Goal: Ask a question

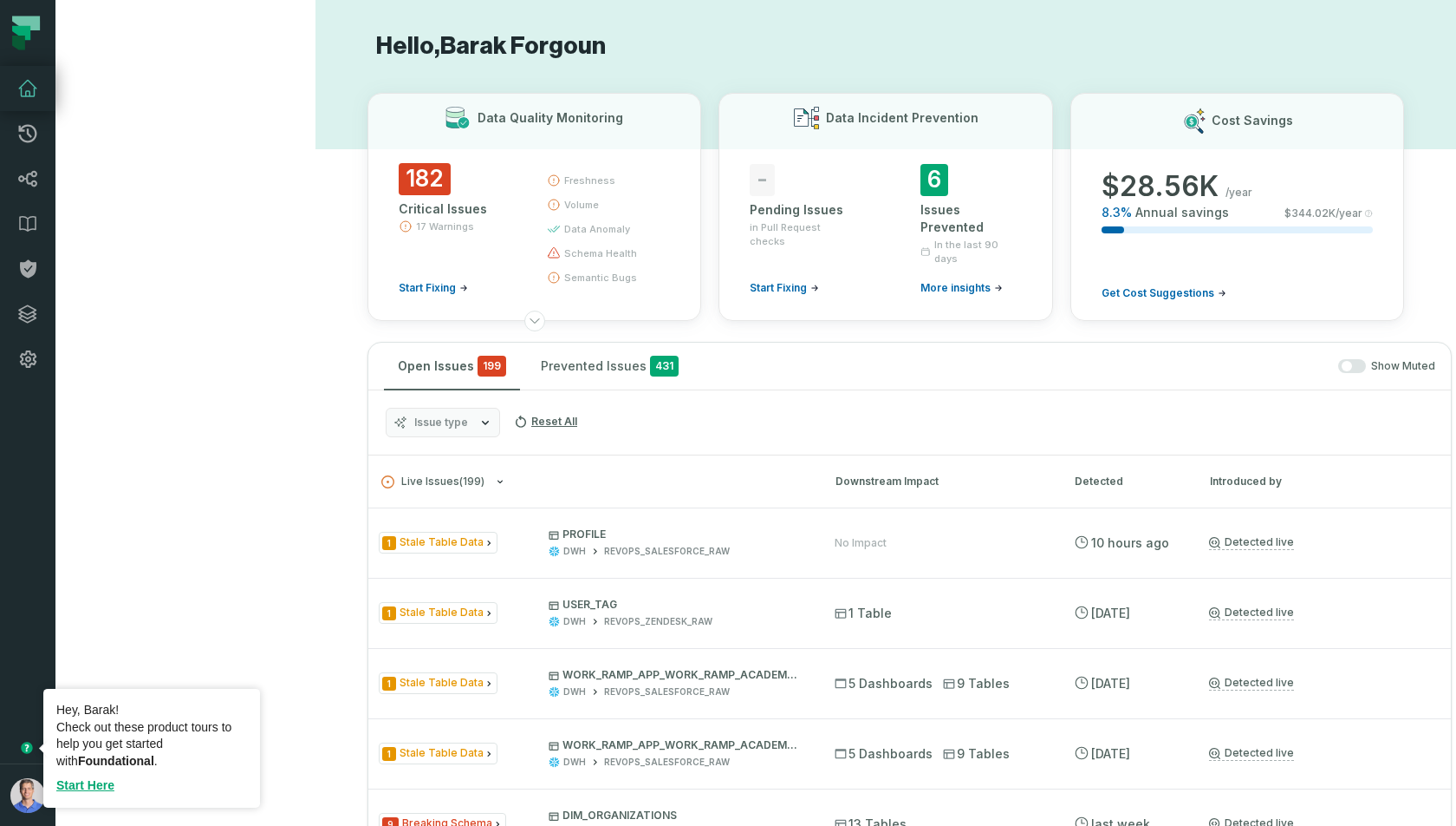
click at [29, 713] on icon "Tooltip anchor" at bounding box center [27, 747] width 11 height 11
click at [99, 713] on link "Start Here" at bounding box center [85, 785] width 58 height 13
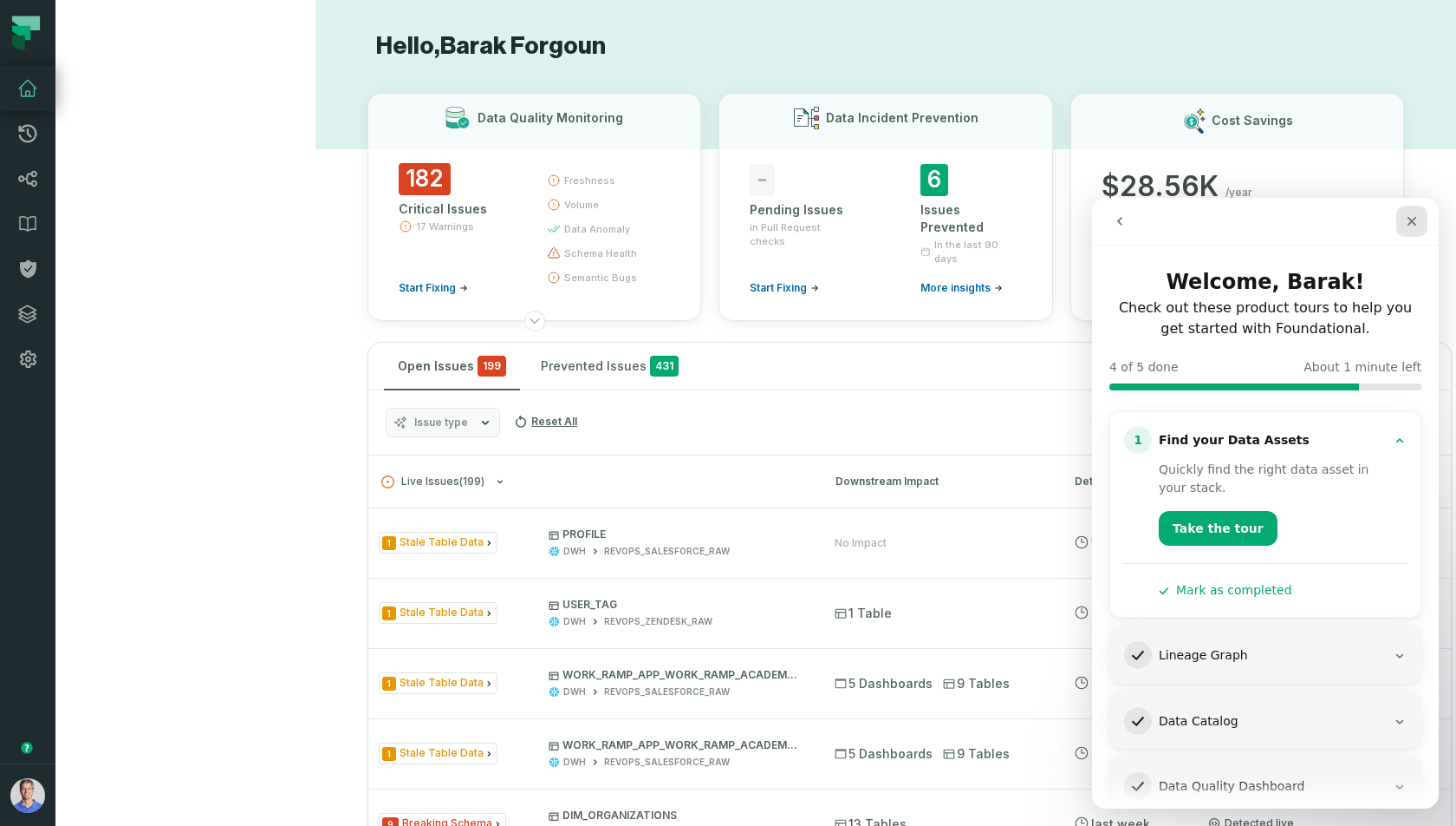
click at [1309, 229] on div "Close" at bounding box center [1412, 220] width 32 height 32
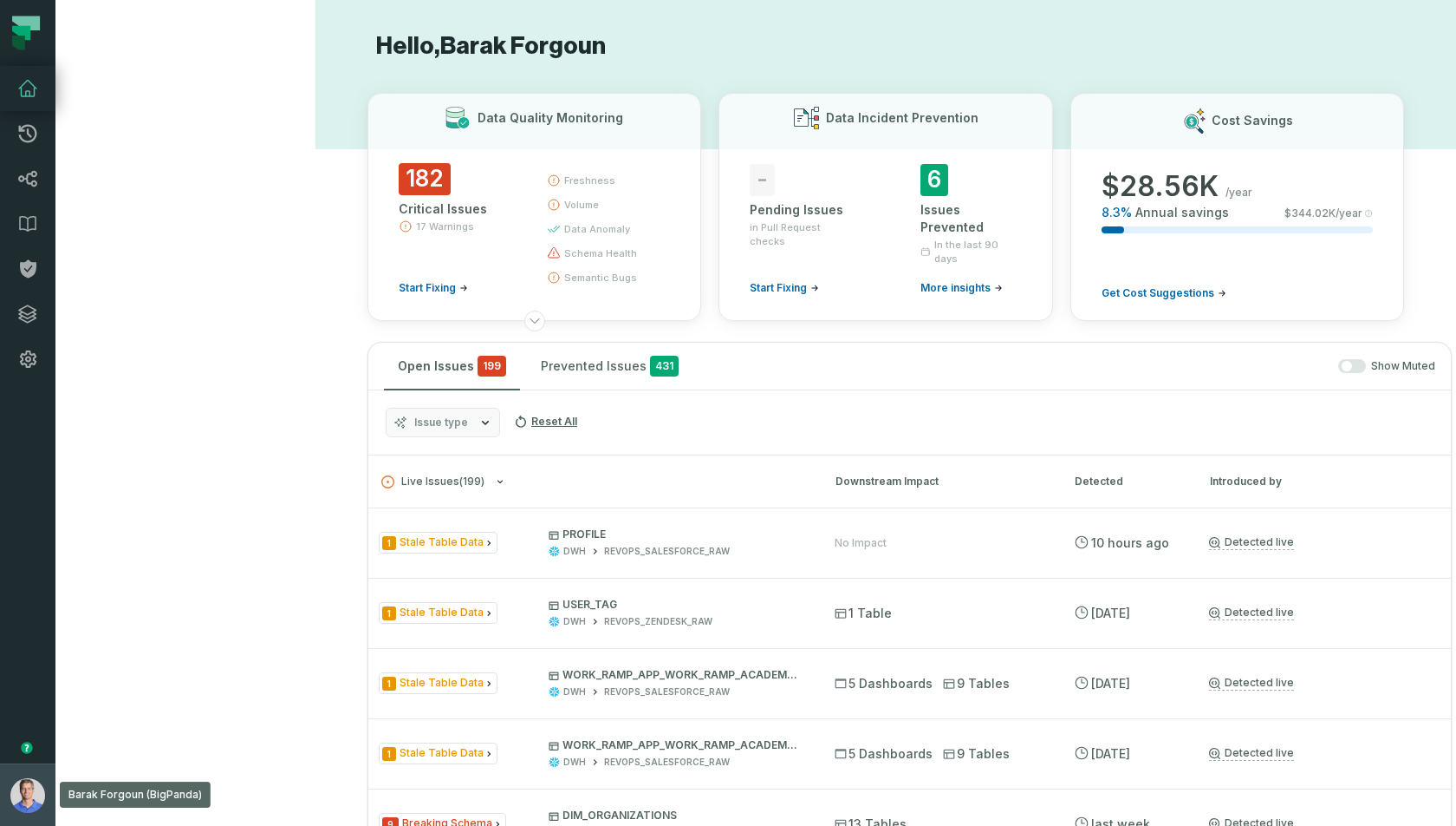
click at [0, 713] on button "Barak Forgoun (BigPanda) [EMAIL_ADDRESS][DOMAIN_NAME]" at bounding box center [28, 793] width 56 height 62
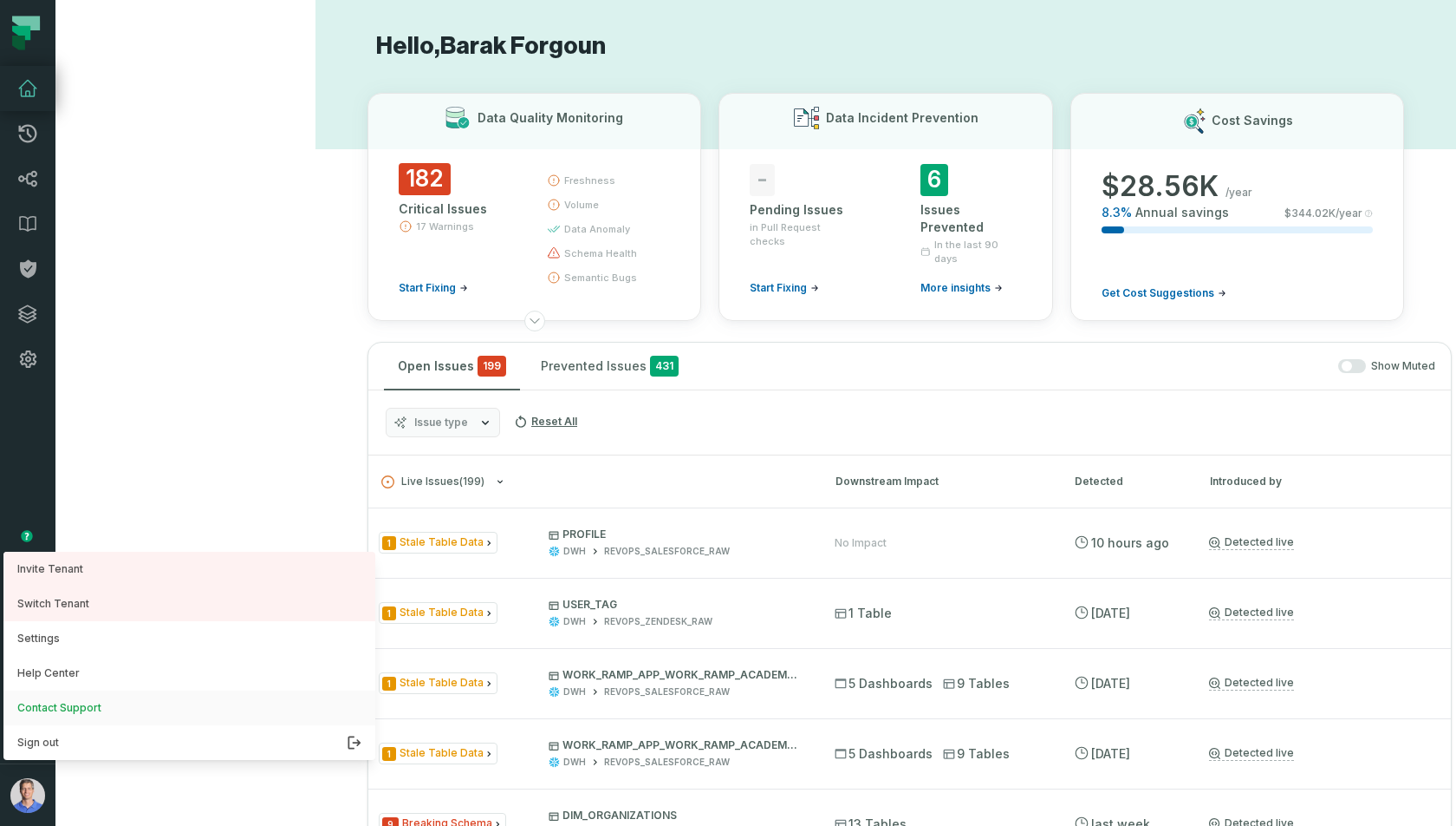
click at [112, 713] on link "Contact Support" at bounding box center [190, 707] width 372 height 34
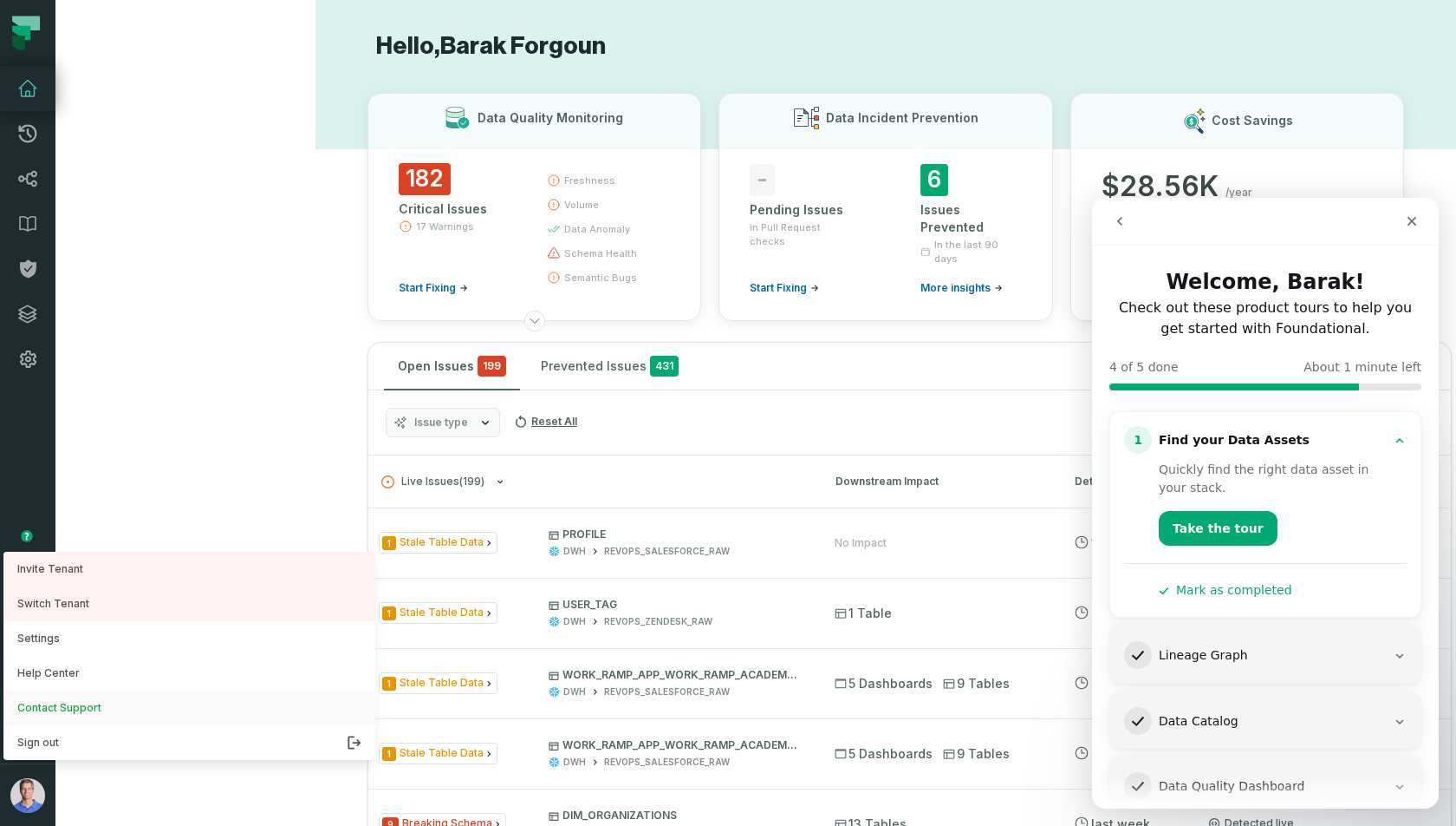
click at [122, 699] on link "Contact Support" at bounding box center [190, 707] width 372 height 34
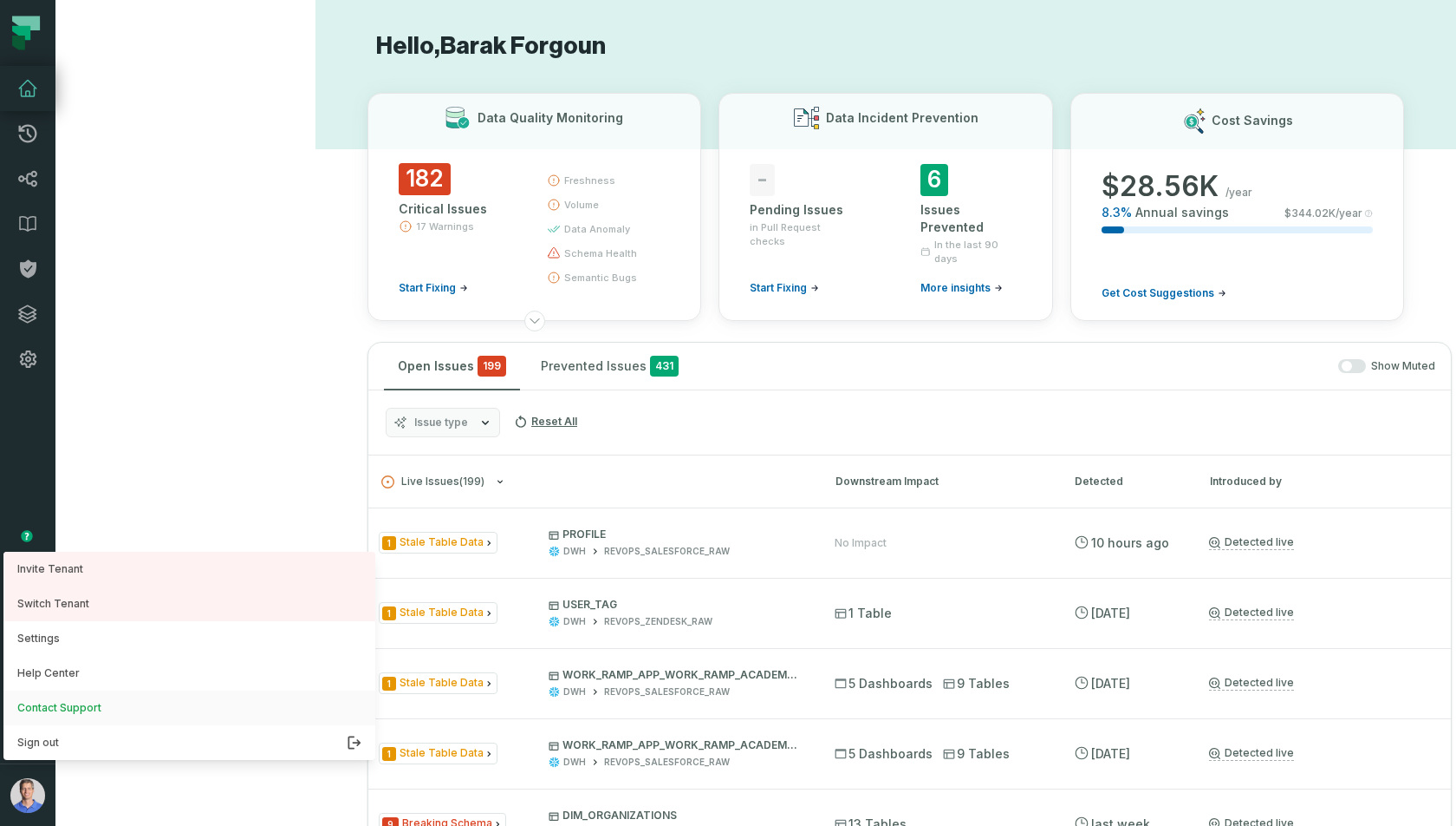
click at [91, 708] on link "Contact Support" at bounding box center [190, 707] width 372 height 34
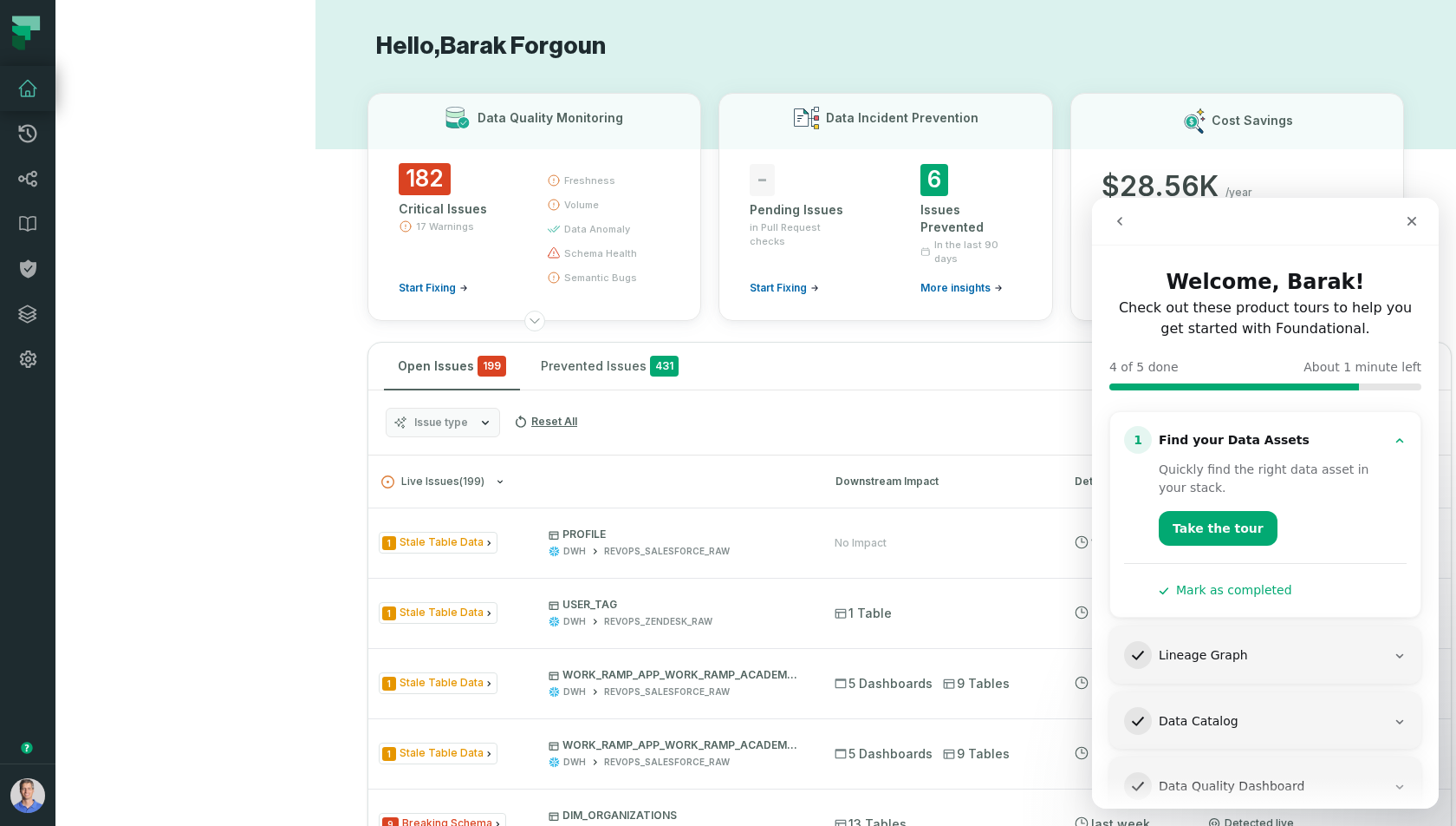
click at [1124, 215] on icon "go back" at bounding box center [1120, 221] width 13 height 13
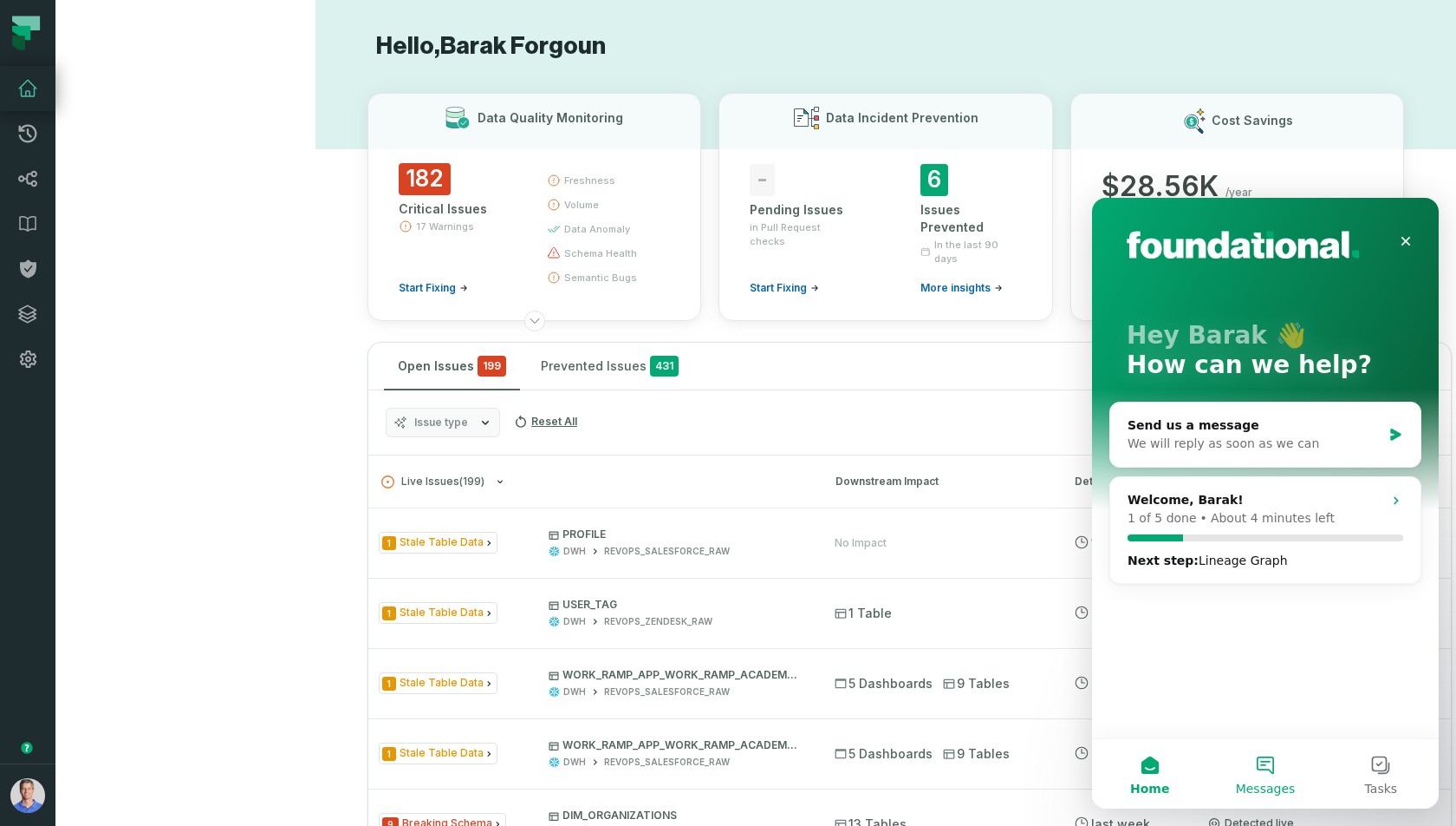
click at [1273, 713] on button "Messages" at bounding box center [1265, 773] width 115 height 69
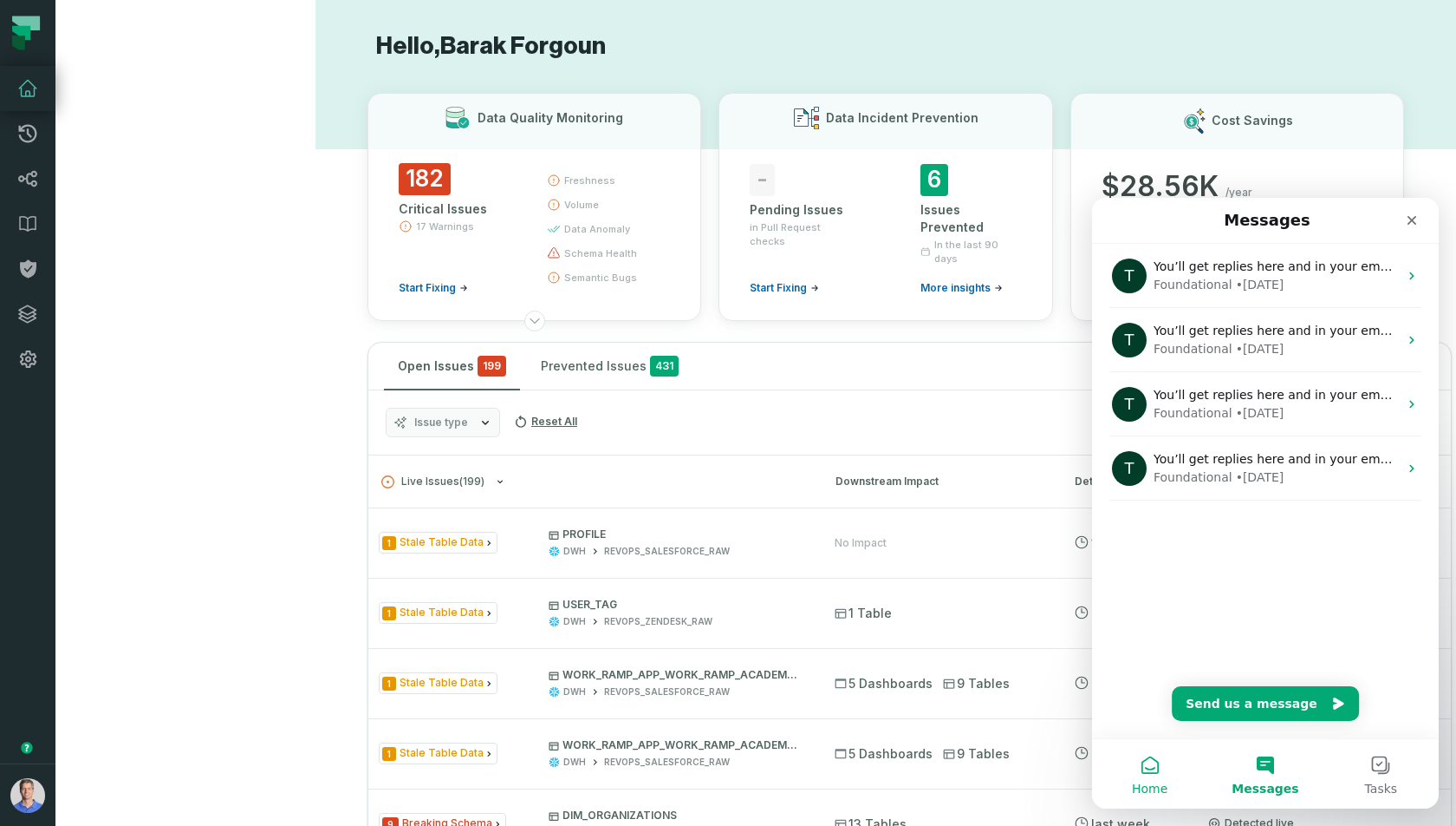
click at [1144, 713] on button "Home" at bounding box center [1149, 773] width 115 height 69
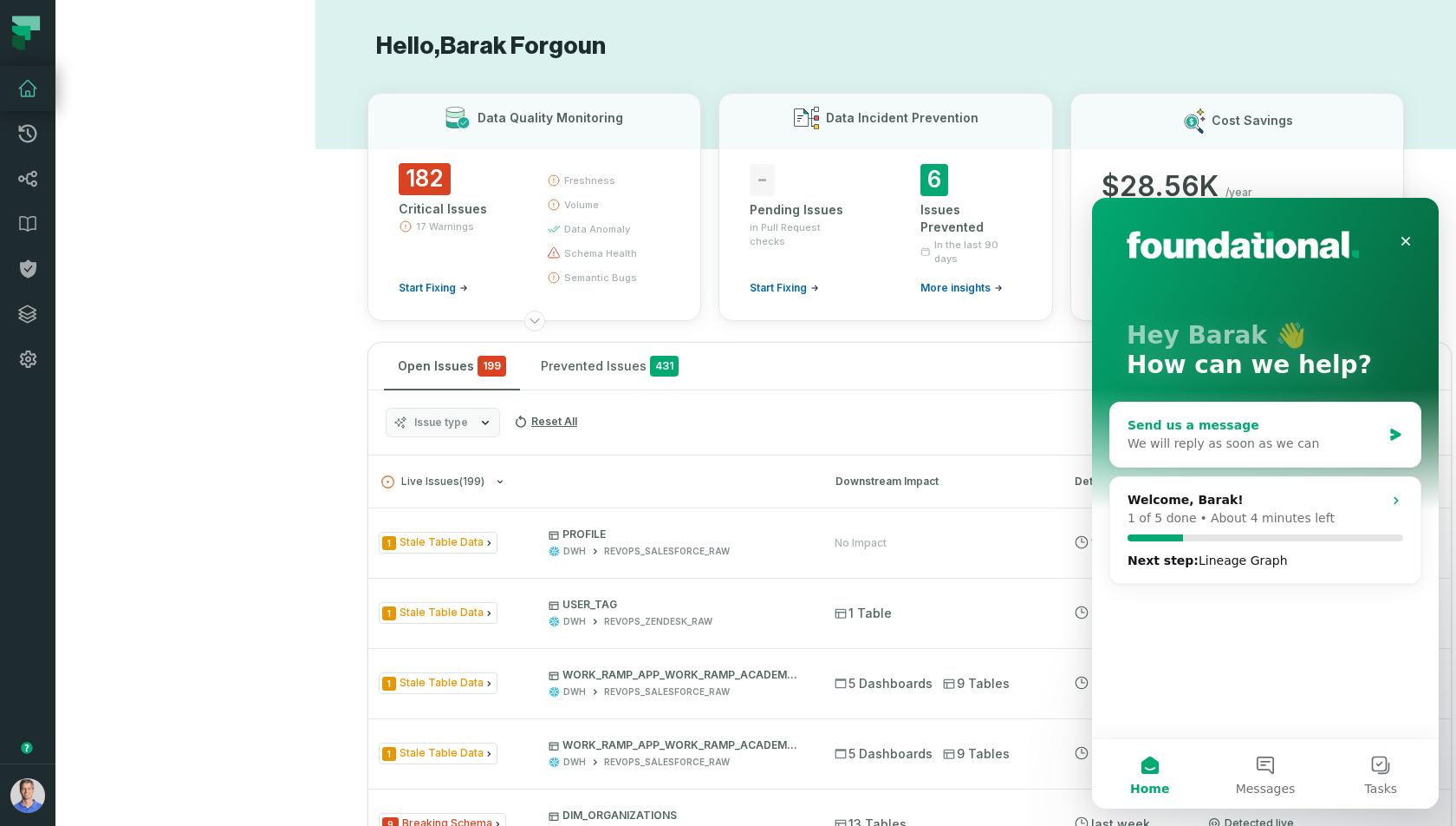
click at [1200, 419] on div "Send us a message" at bounding box center [1254, 424] width 254 height 18
